Goal: Task Accomplishment & Management: Use online tool/utility

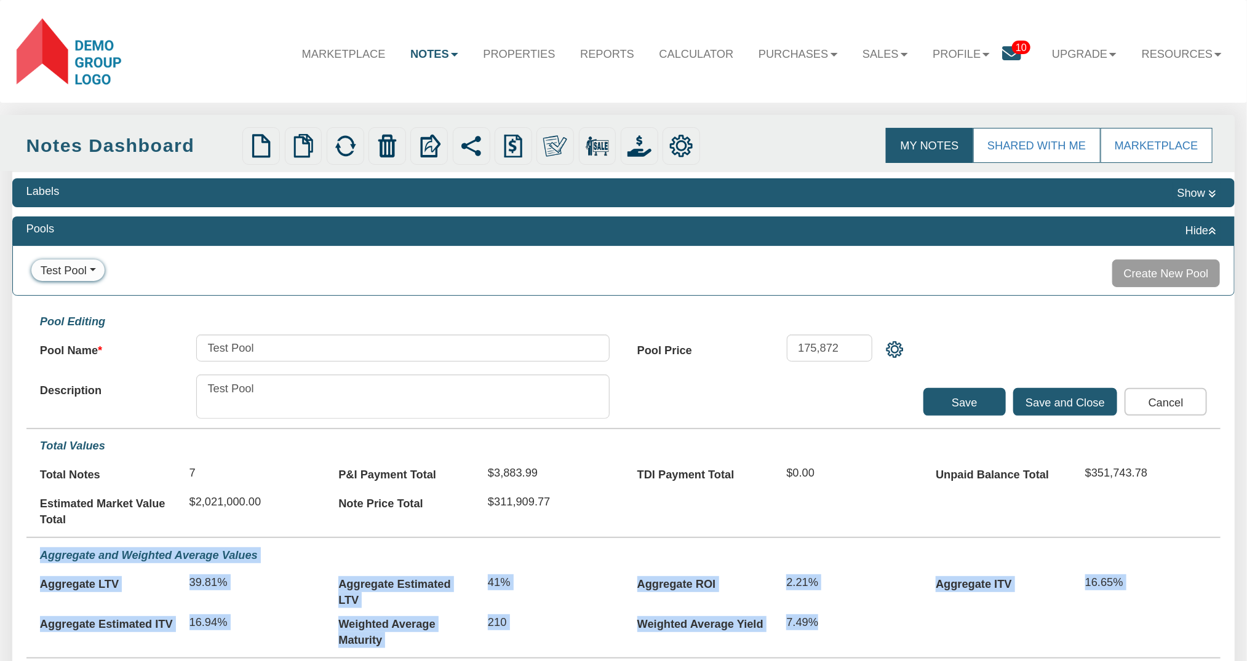
click at [451, 54] on b at bounding box center [454, 55] width 7 height 4
click at [376, 89] on link "Dashboard" at bounding box center [397, 88] width 145 height 22
click at [436, 57] on link "Notes" at bounding box center [434, 54] width 73 height 38
click at [351, 86] on link "Dashboard" at bounding box center [397, 88] width 145 height 22
click at [1209, 229] on icon at bounding box center [1211, 231] width 7 height 9
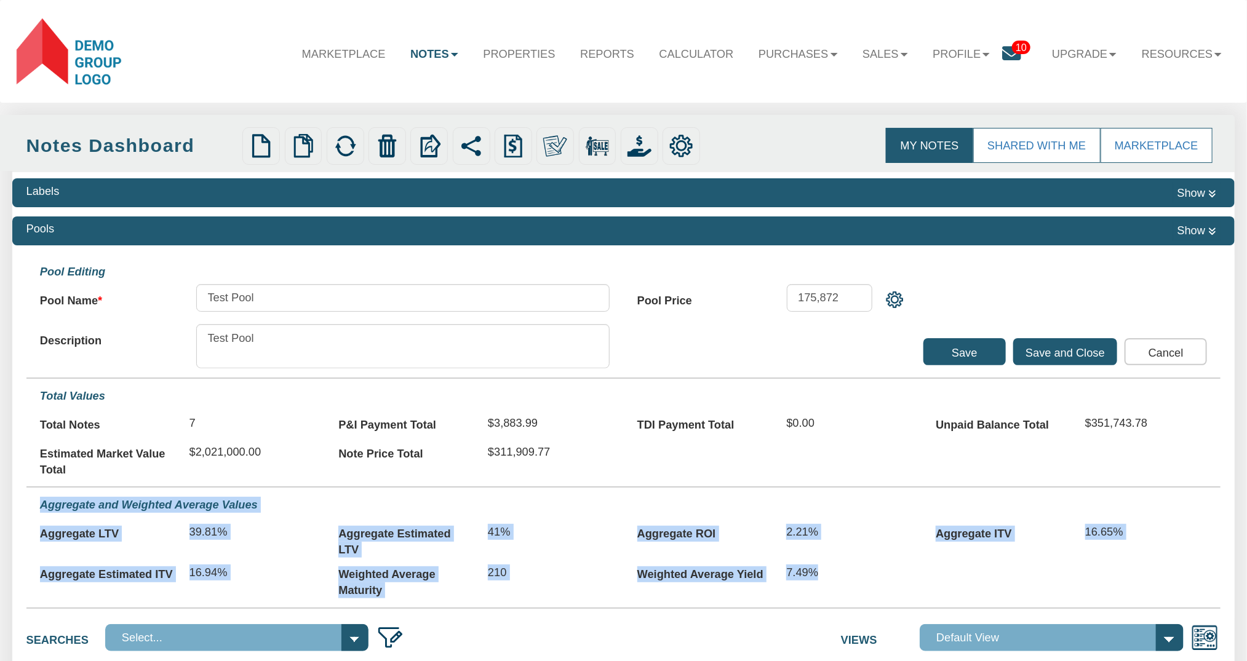
click at [1154, 350] on input "Cancel" at bounding box center [1165, 352] width 82 height 28
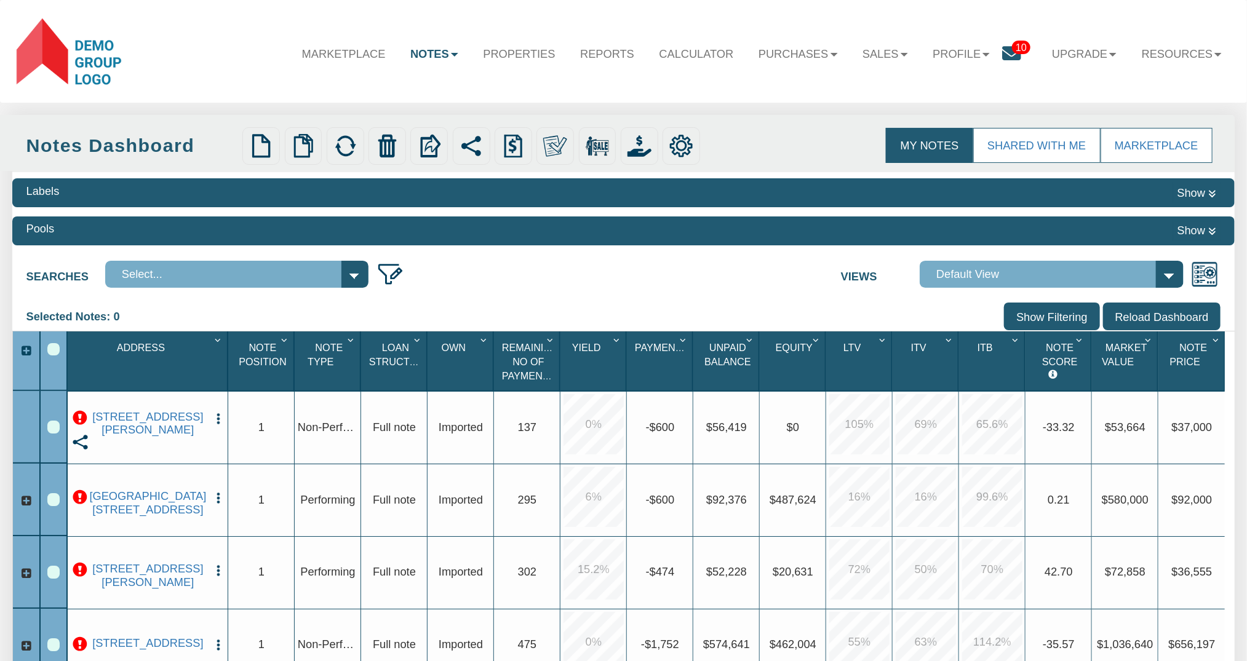
click at [216, 420] on img "button" at bounding box center [219, 419] width 14 height 14
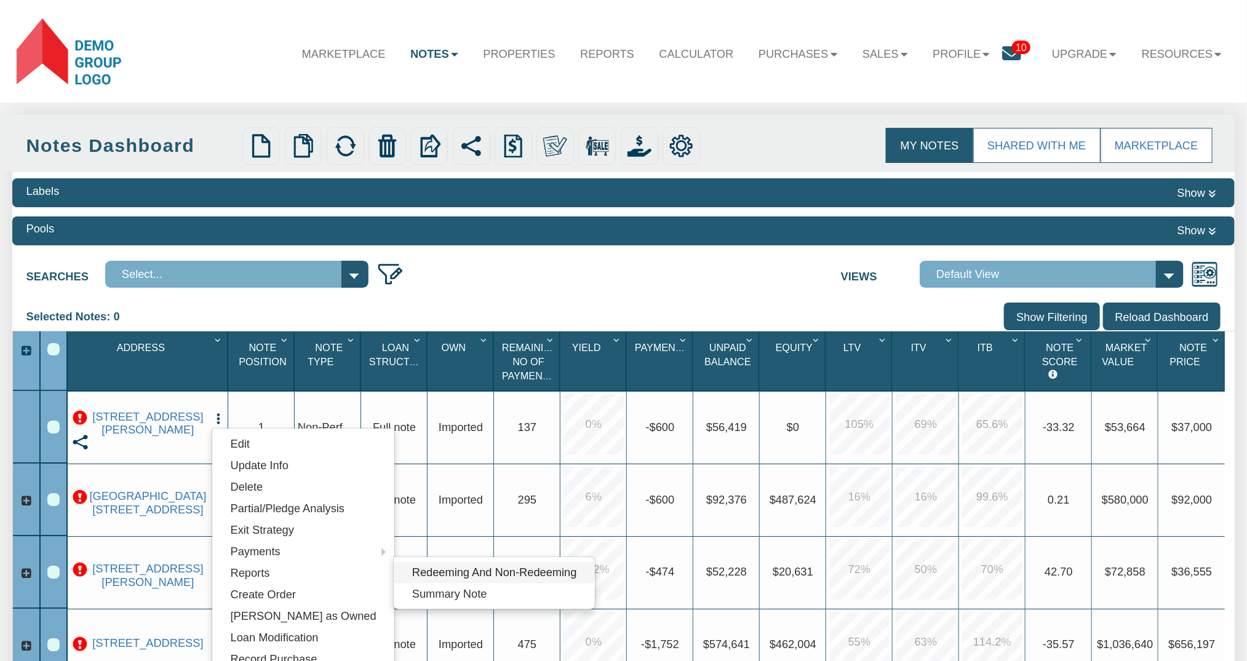
click at [421, 576] on link "Redeeming And Non-Redeeming" at bounding box center [494, 573] width 201 height 22
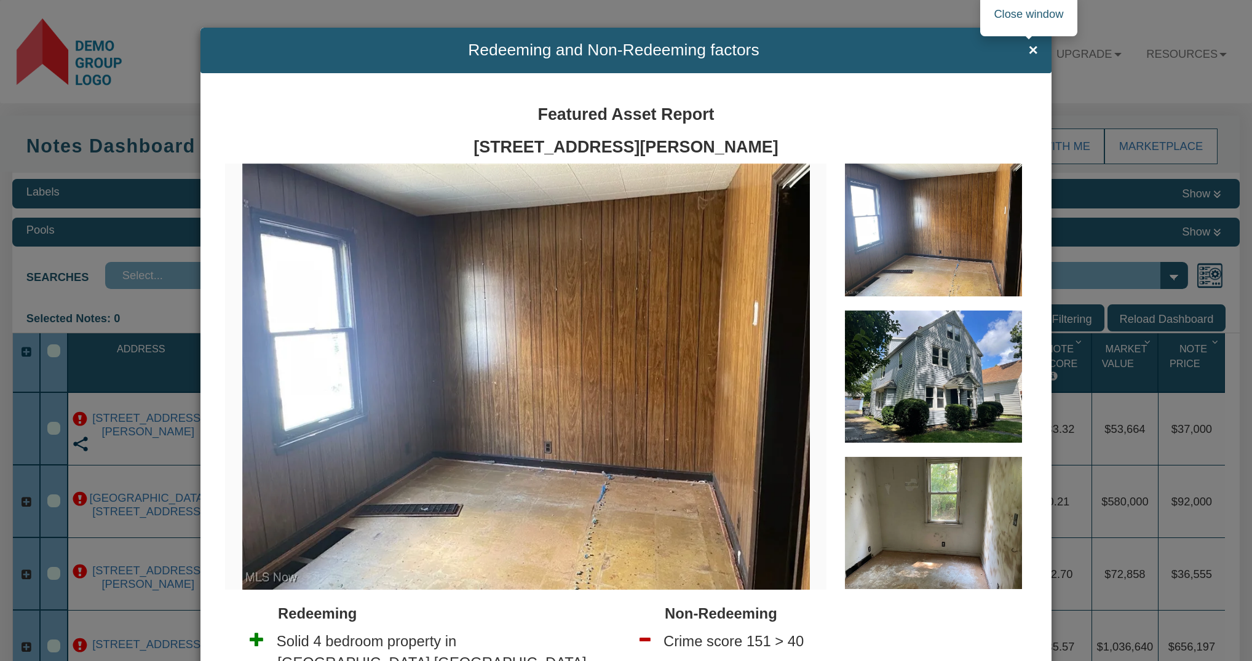
click at [1030, 47] on span "×" at bounding box center [1032, 50] width 9 height 18
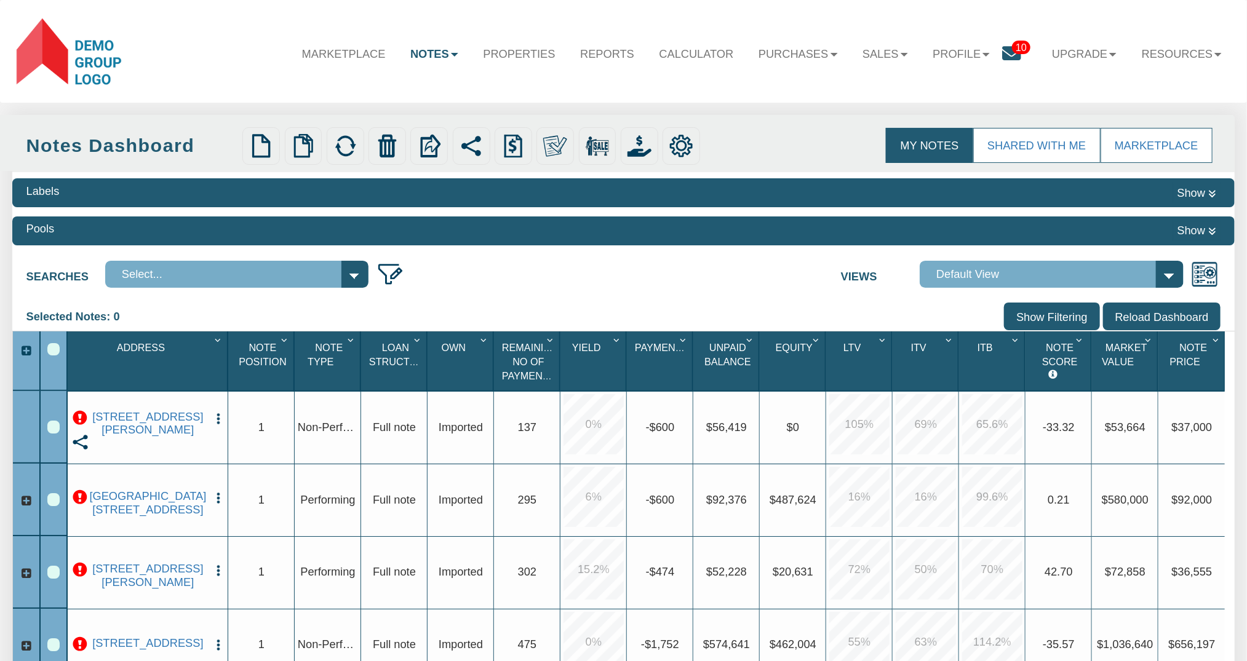
click at [217, 423] on img "button" at bounding box center [219, 419] width 14 height 14
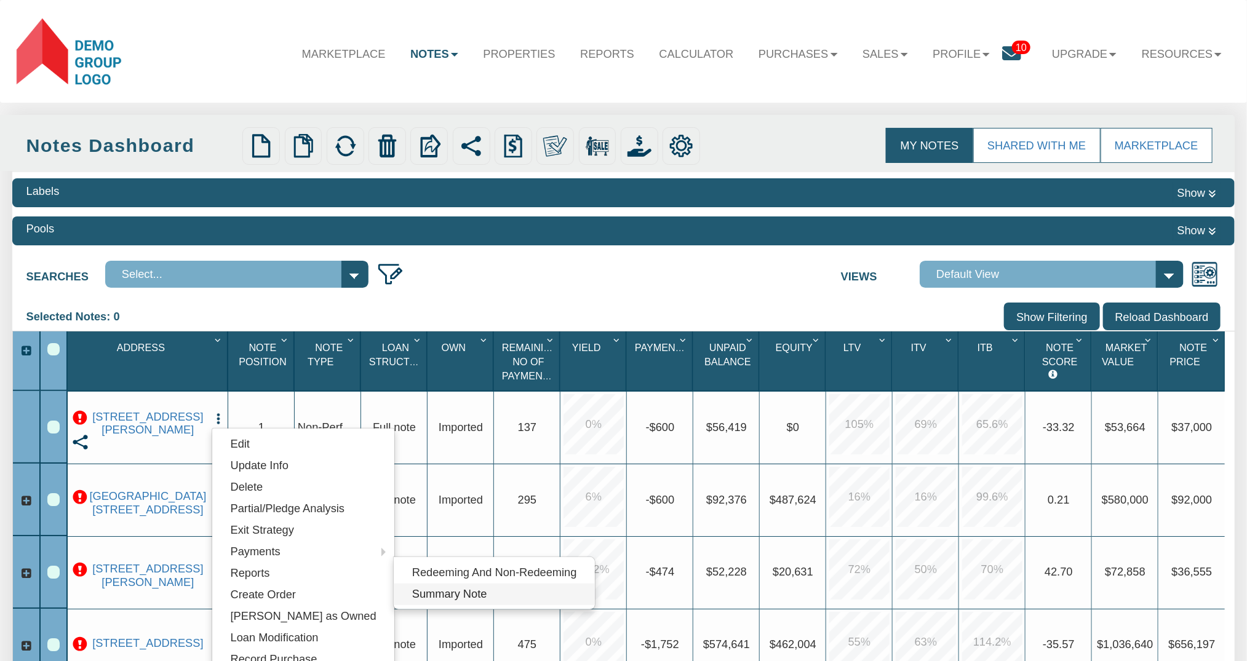
click at [423, 601] on link "Summary Note" at bounding box center [494, 595] width 201 height 22
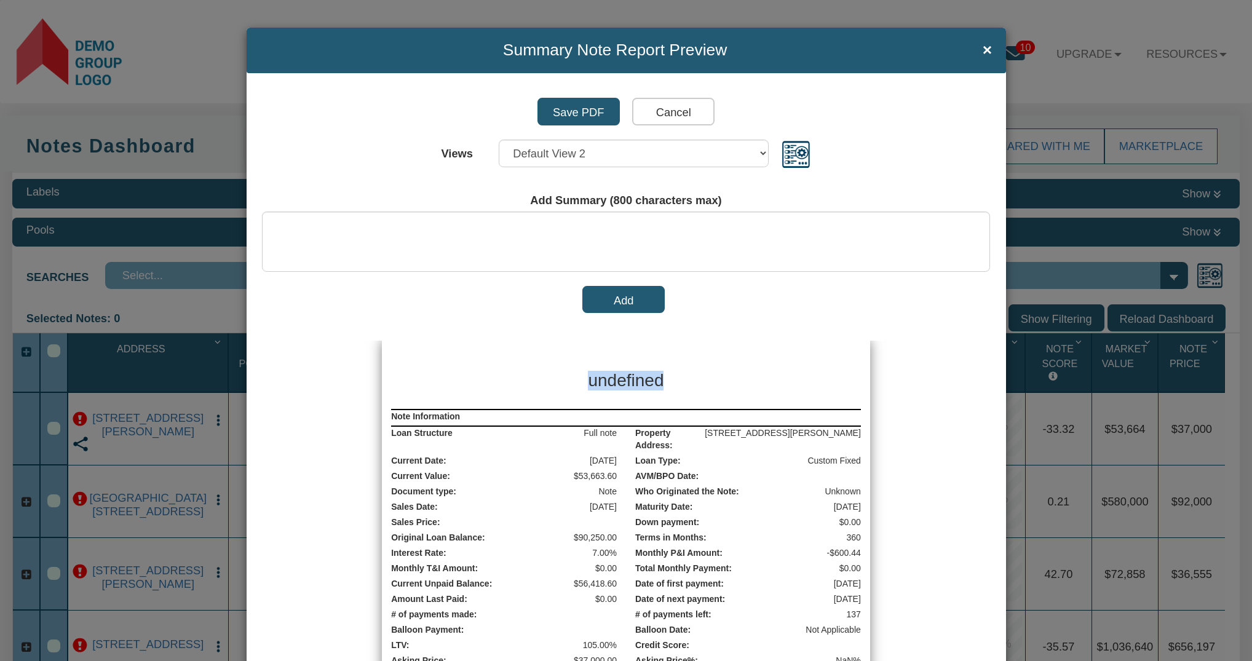
drag, startPoint x: 714, startPoint y: 381, endPoint x: 458, endPoint y: 370, distance: 256.7
click at [458, 371] on div "undefined" at bounding box center [626, 378] width 488 height 44
click at [499, 140] on select "Select... Default View 1 Default View 2 Default View 3 Default View 4 test 26" at bounding box center [633, 154] width 269 height 28
select select "object:17616"
click at [499, 140] on select "Select... Default View 1 Default View 2 Default View 3 Default View 4 test 26" at bounding box center [633, 154] width 269 height 28
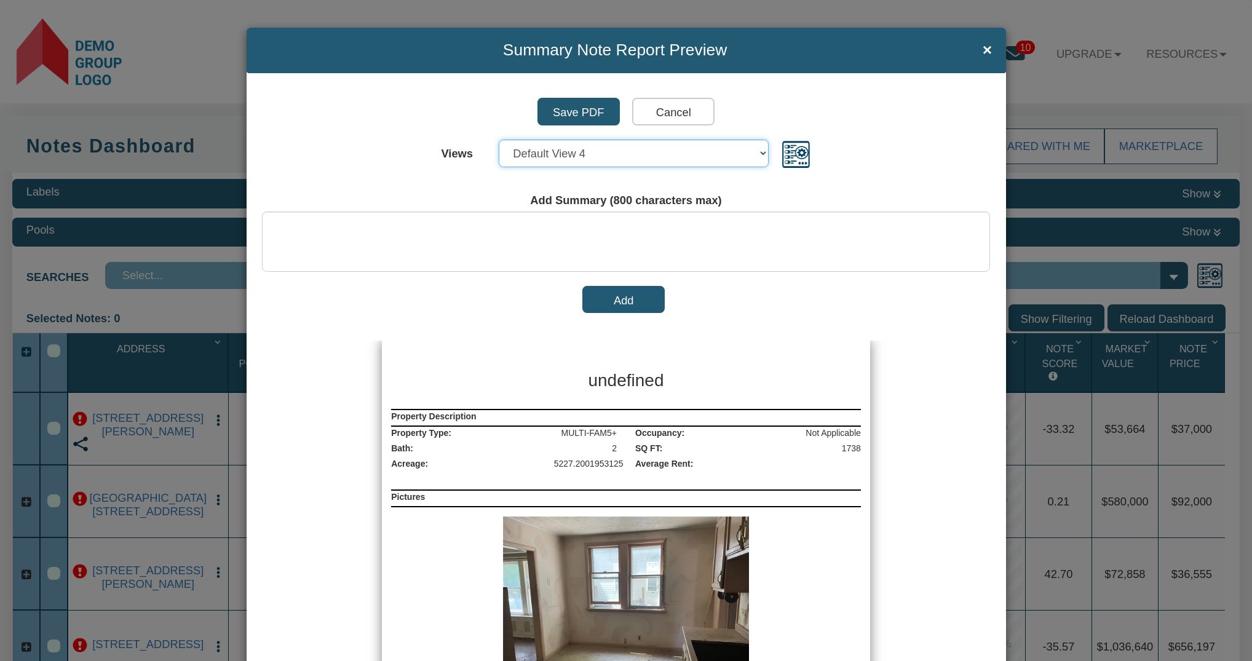
drag, startPoint x: 760, startPoint y: 155, endPoint x: 586, endPoint y: 382, distance: 286.0
drag, startPoint x: 582, startPoint y: 382, endPoint x: 667, endPoint y: 380, distance: 84.9
click at [667, 380] on h3 "undefined" at bounding box center [625, 380] width 307 height 25
